Goal: Task Accomplishment & Management: Use online tool/utility

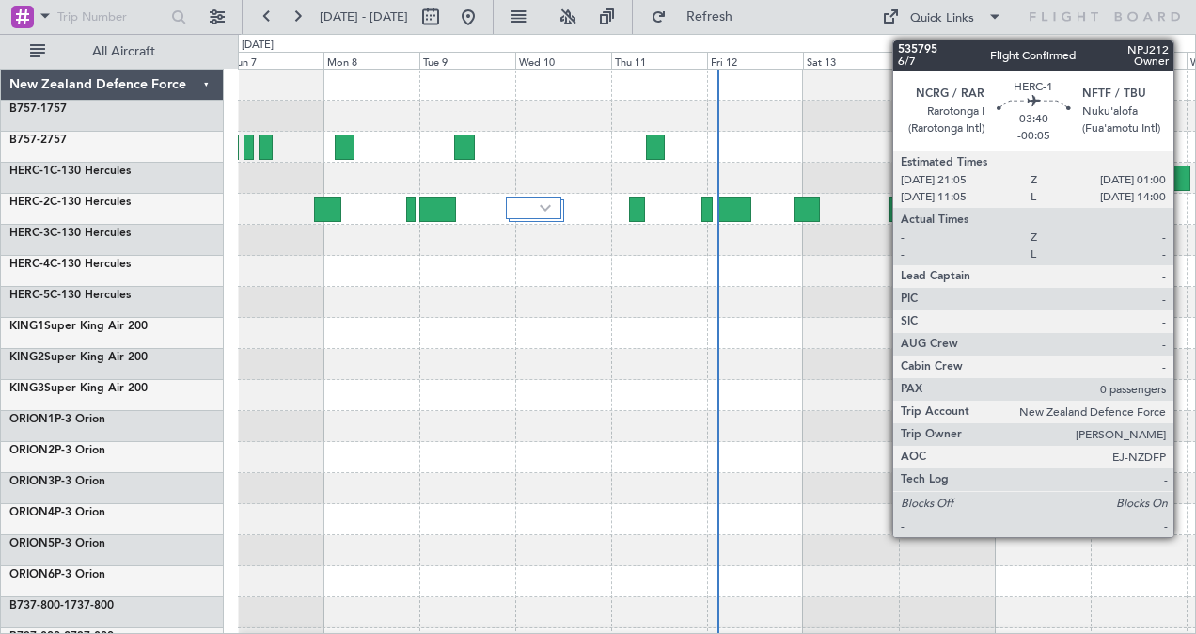
click at [1183, 180] on div at bounding box center [1181, 177] width 16 height 25
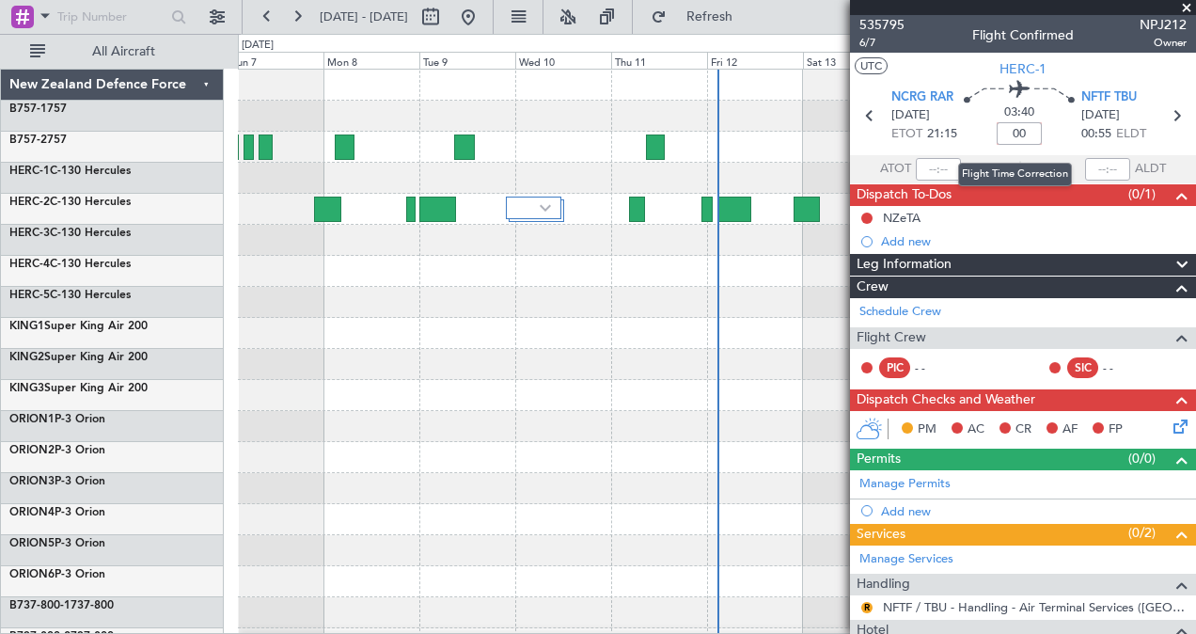
type input "+00:00"
click at [1166, 115] on icon at bounding box center [1176, 115] width 24 height 24
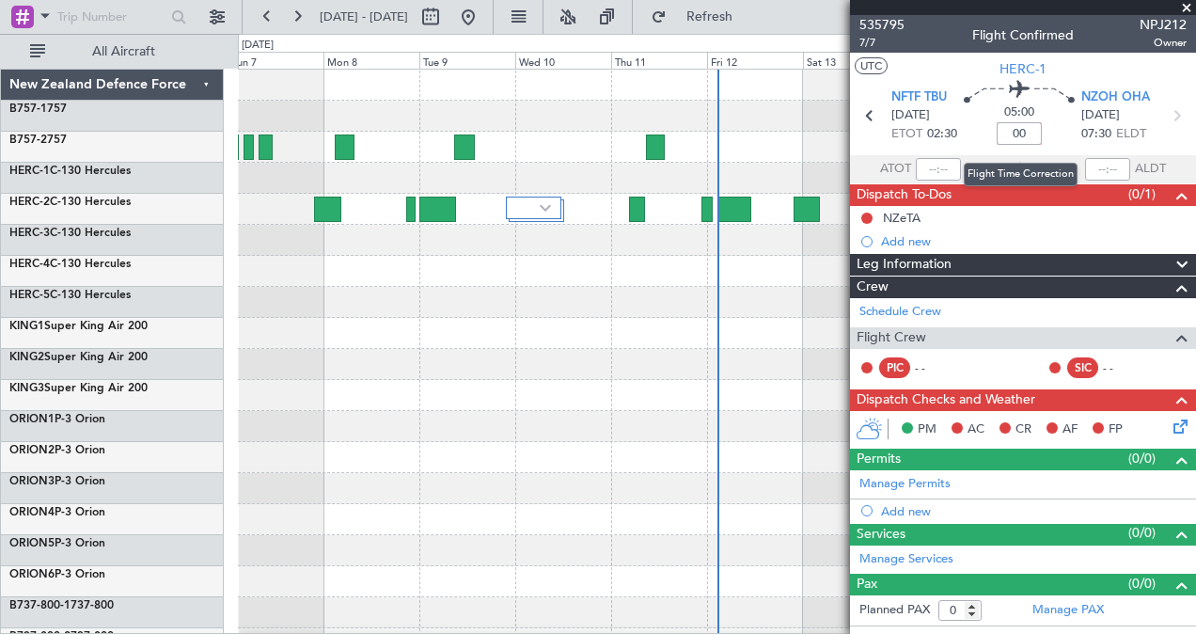
type input "+00:00"
type input "-00:15"
click at [1185, 3] on span at bounding box center [1186, 8] width 19 height 17
